Goal: Information Seeking & Learning: Learn about a topic

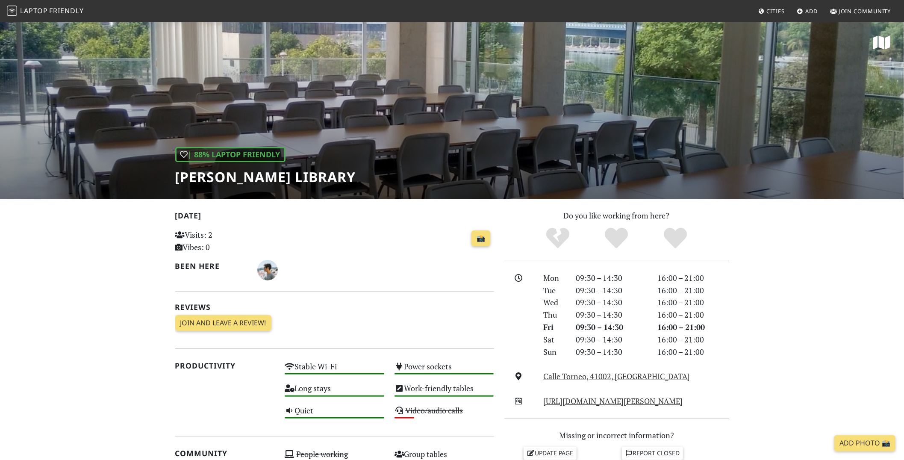
click at [120, 225] on section "Today Visits: 2 Vibes: 0 📸 Been here Reviews Join and leave a review! Join and …" at bounding box center [452, 466] width 904 height 535
click at [568, 378] on link "Calle Torneo, 41002, Seville" at bounding box center [617, 376] width 147 height 10
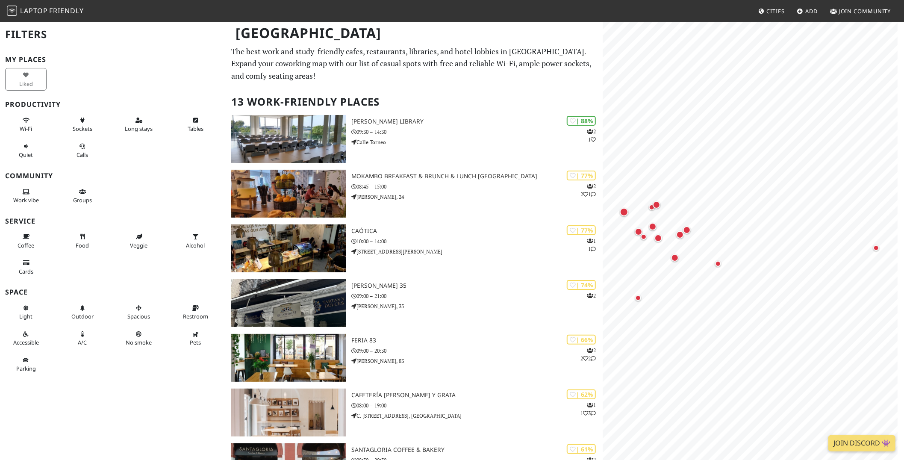
click at [171, 411] on div "Filters My Places Liked Productivity Wi-Fi Sockets Long stays Tables Quiet Call…" at bounding box center [113, 230] width 226 height 460
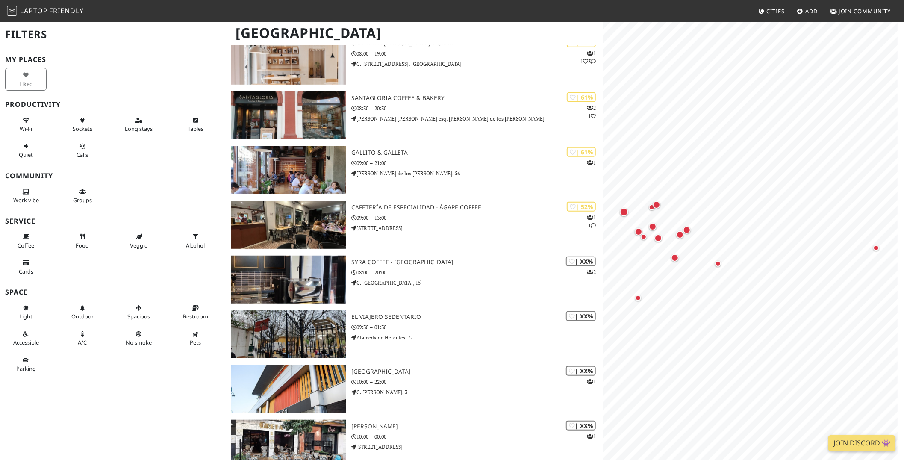
scroll to position [369, 0]
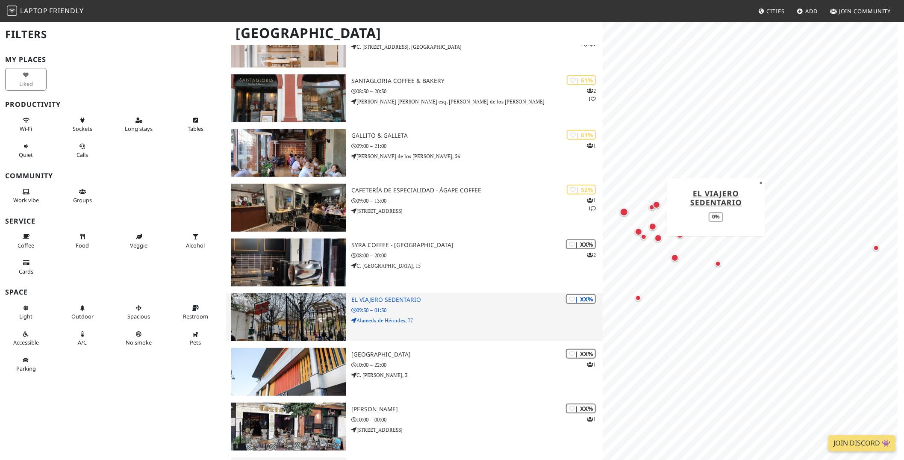
click at [403, 301] on h3 "El Viajero Sedentario" at bounding box center [477, 299] width 251 height 7
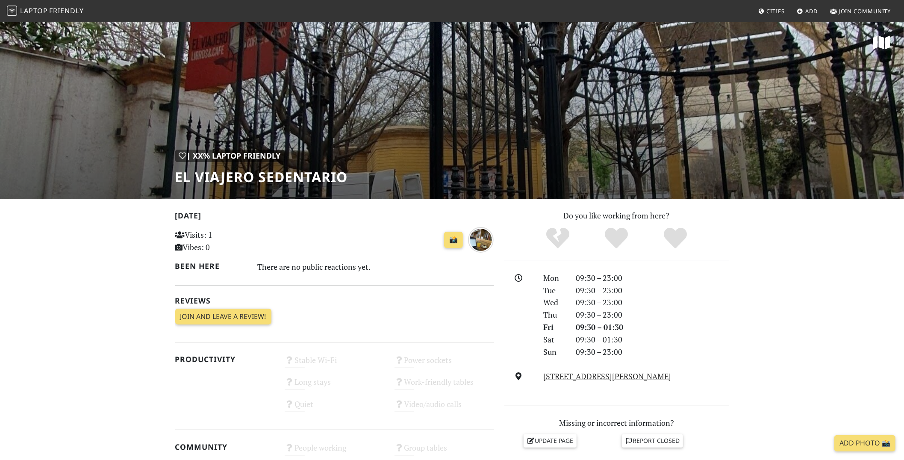
click at [68, 319] on section "[DATE] Visits: 1 Vibes: 0 📸 Been here There are no public reactions yet. Review…" at bounding box center [452, 463] width 904 height 528
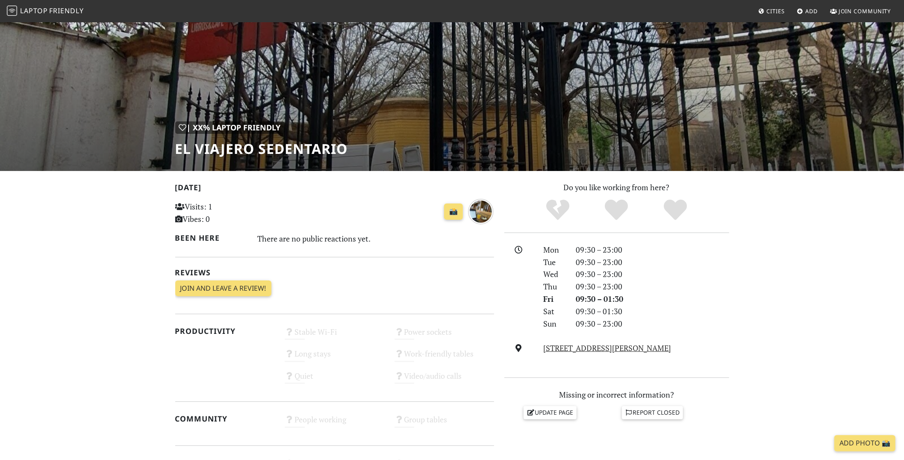
scroll to position [45, 0]
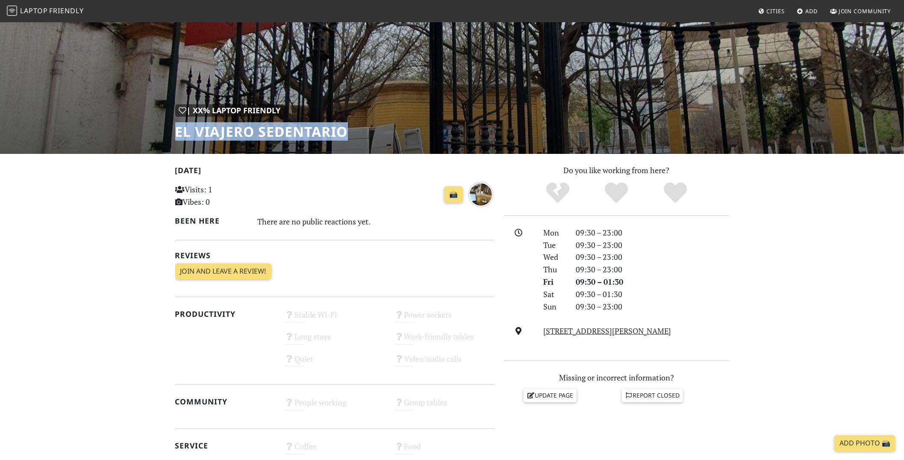
drag, startPoint x: 177, startPoint y: 137, endPoint x: 354, endPoint y: 139, distance: 177.1
click at [354, 139] on div "| XX% Laptop Friendly El Viajero Sedentario" at bounding box center [452, 65] width 904 height 178
copy h1 "El Viajero Sedentario"
